Goal: Communication & Community: Answer question/provide support

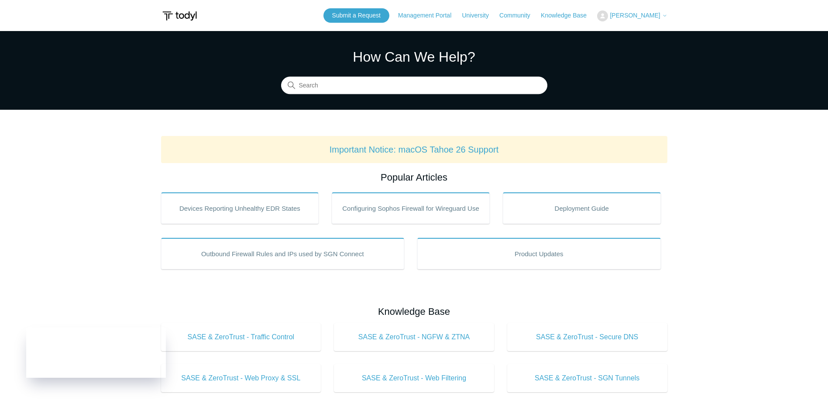
click at [630, 13] on span "[PERSON_NAME]" at bounding box center [635, 15] width 50 height 7
click at [643, 33] on link "My Support Requests" at bounding box center [640, 34] width 85 height 15
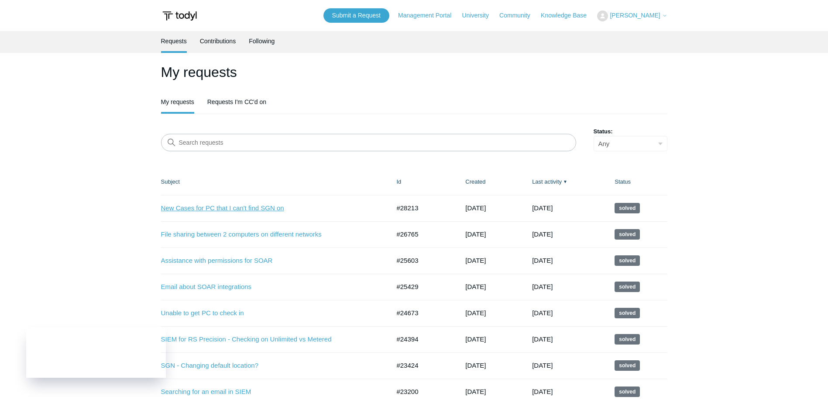
click at [263, 207] on link "New Cases for PC that I can't find SGN on" at bounding box center [269, 208] width 216 height 10
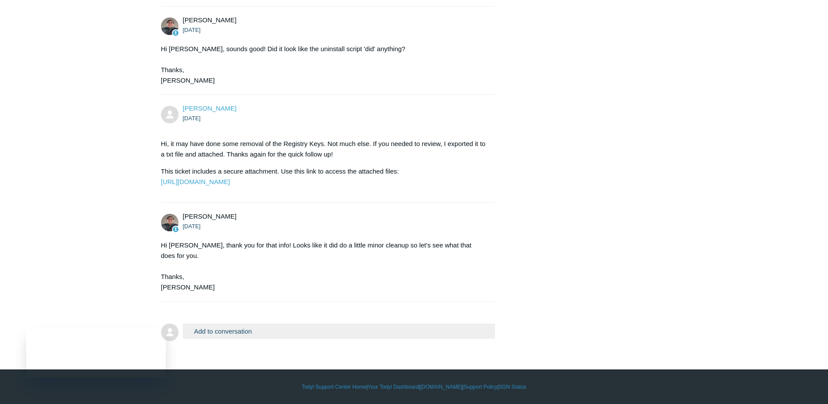
scroll to position [633, 0]
click at [307, 328] on button "Add to conversation" at bounding box center [339, 330] width 313 height 15
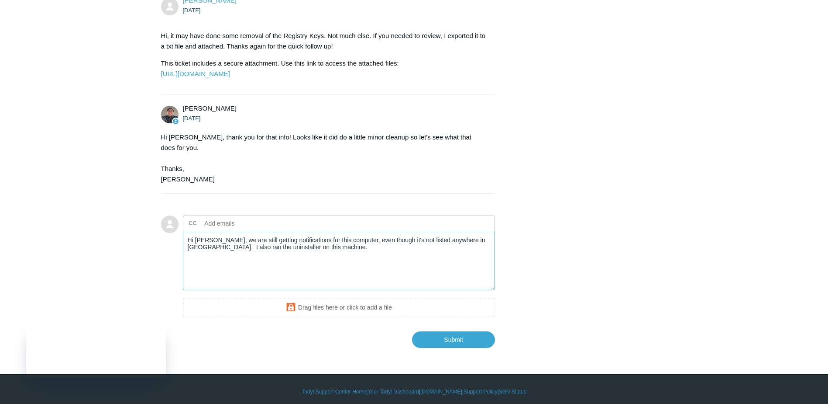
scroll to position [746, 0]
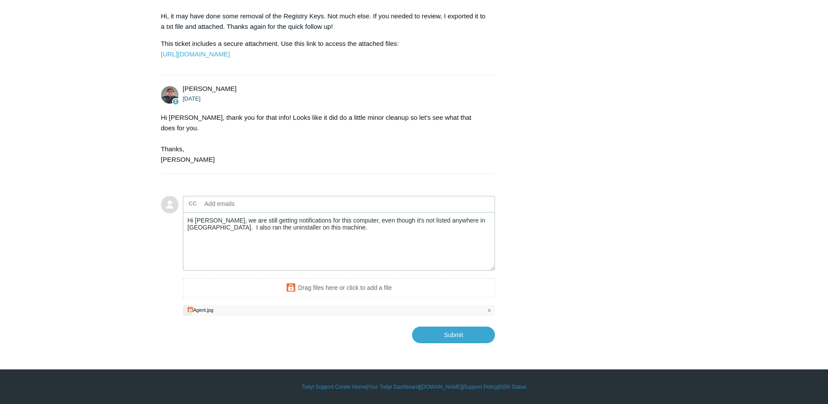
scroll to position [760, 0]
click at [329, 228] on textarea "Hi Matt, we are still getting notifications for this computer, even though it's…" at bounding box center [339, 241] width 313 height 59
click at [465, 335] on input "Submit" at bounding box center [453, 333] width 83 height 17
type textarea "Hi Matt, we are still getting notifications for this computer, even though it's…"
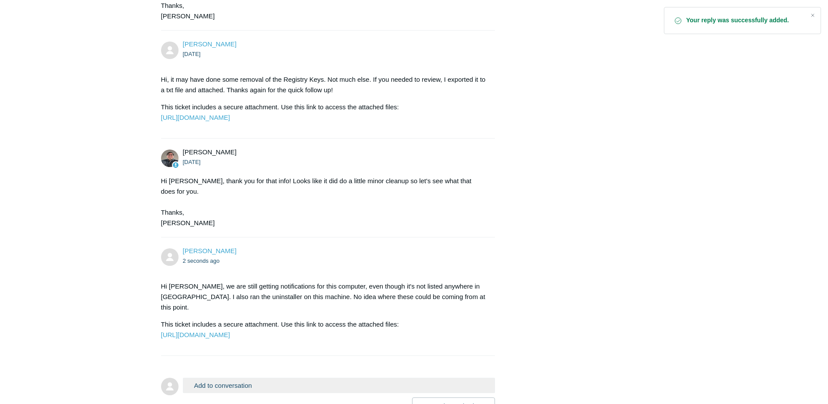
scroll to position [779, 0]
